Goal: Obtain resource: Obtain resource

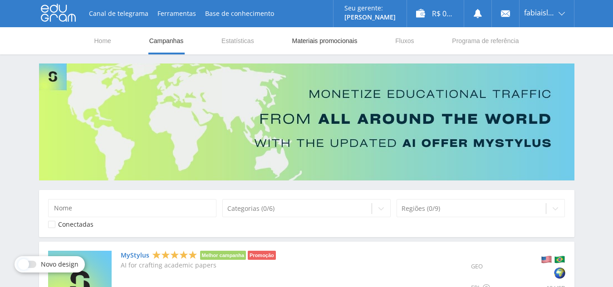
click at [318, 42] on link "Materiais promocionais" at bounding box center [324, 40] width 67 height 27
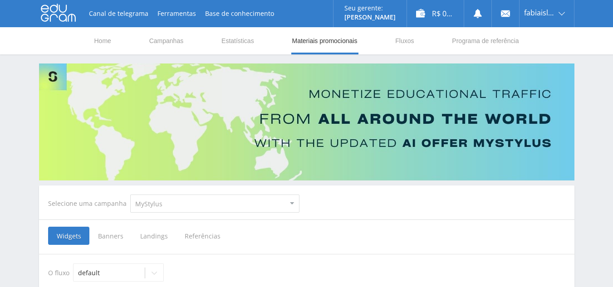
scroll to position [109, 0]
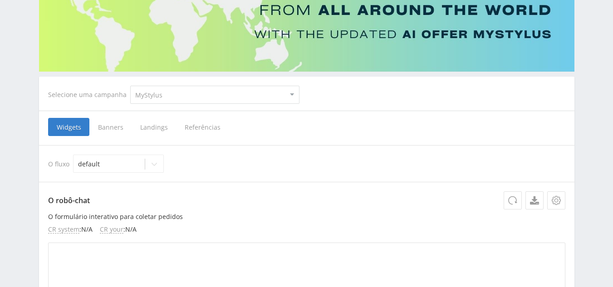
click at [189, 128] on span "Referências" at bounding box center [202, 127] width 53 height 18
click at [0, 0] on input "Referências" at bounding box center [0, 0] width 0 height 0
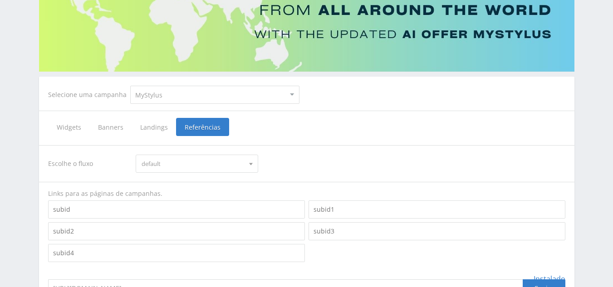
click at [218, 96] on select "MyStylus MyStylus - Revshare Studybay Studybay Brazil Study AI (RevShare)" at bounding box center [214, 95] width 169 height 18
select select "3"
click at [130, 86] on select "MyStylus MyStylus - Revshare Studybay Studybay Brazil Study AI (RevShare)" at bounding box center [214, 95] width 169 height 18
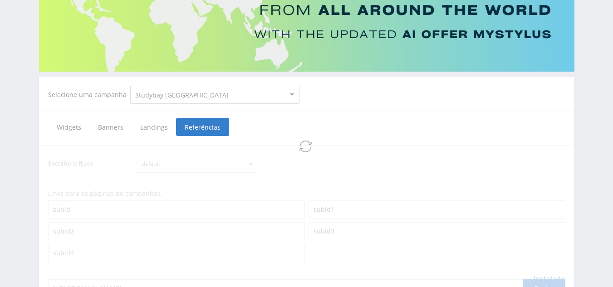
scroll to position [67, 0]
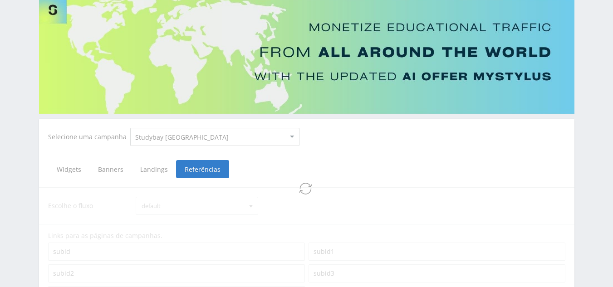
select select "3"
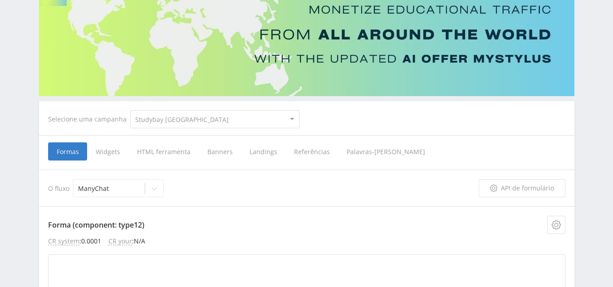
scroll to position [79, 0]
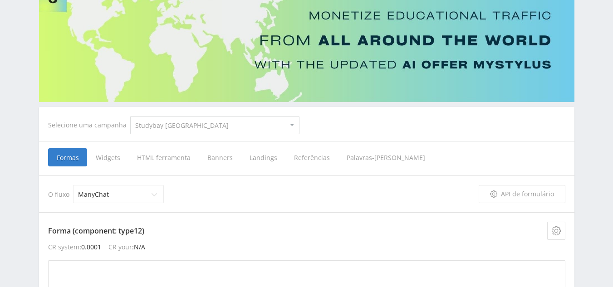
click at [310, 160] on span "Referências" at bounding box center [312, 157] width 53 height 18
click at [0, 0] on input "Referências" at bounding box center [0, 0] width 0 height 0
